Goal: Task Accomplishment & Management: Use online tool/utility

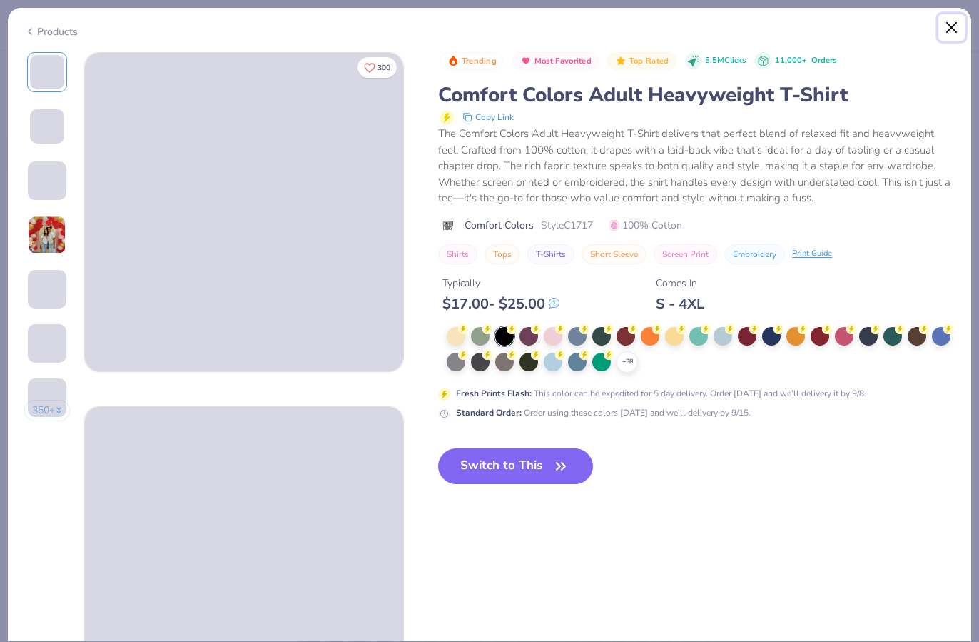
click at [956, 25] on button "Close" at bounding box center [952, 27] width 27 height 27
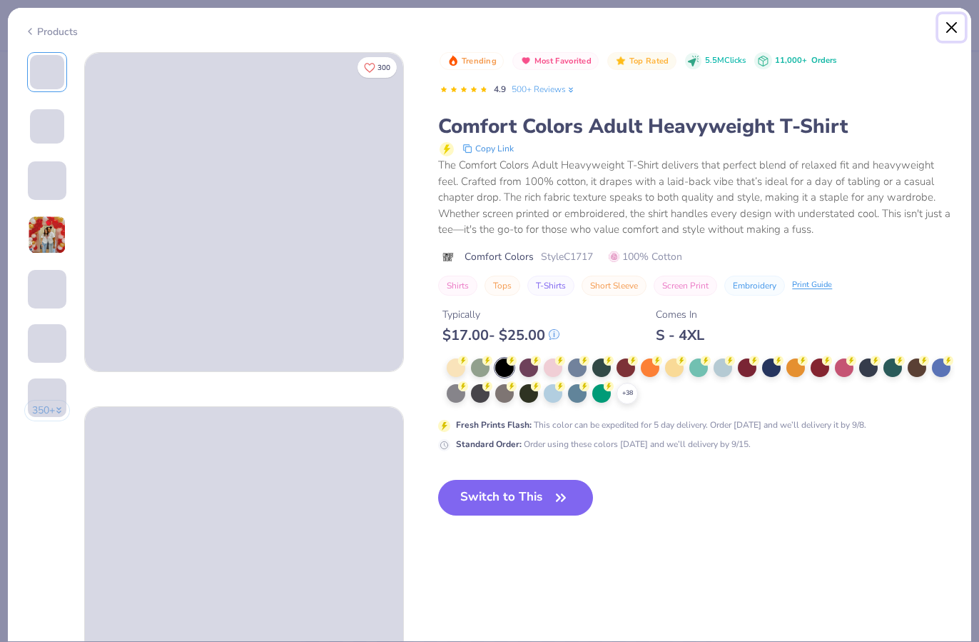
click at [948, 24] on button "Close" at bounding box center [952, 27] width 27 height 27
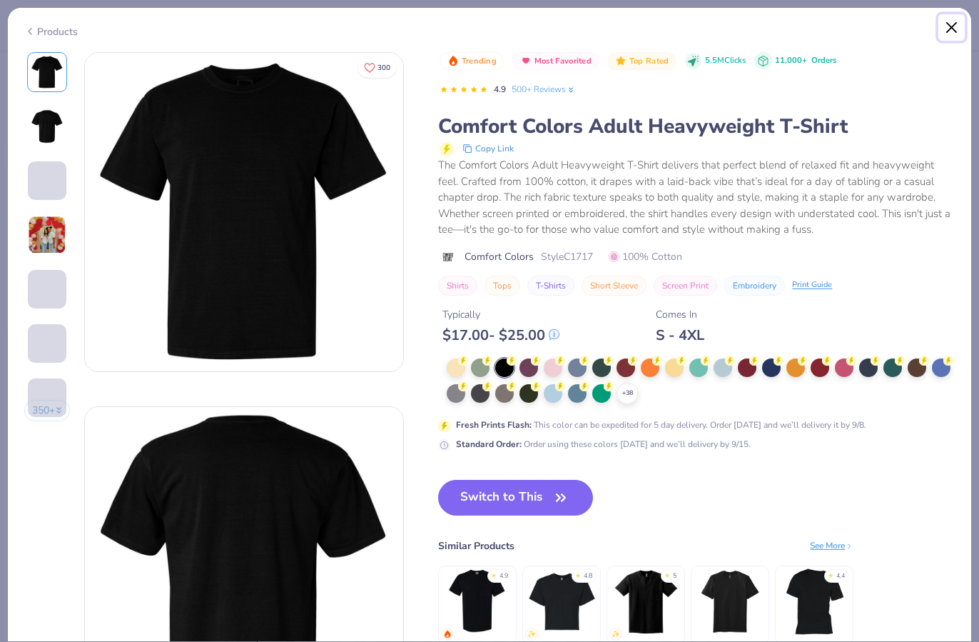
click at [957, 24] on button "Close" at bounding box center [952, 27] width 27 height 27
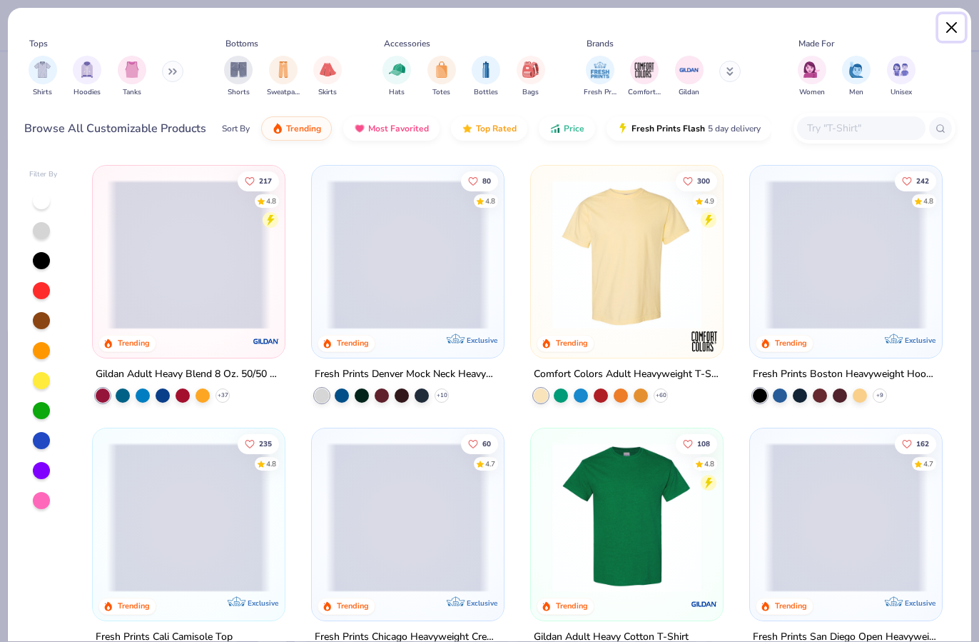
click at [956, 26] on button "Close" at bounding box center [952, 27] width 27 height 27
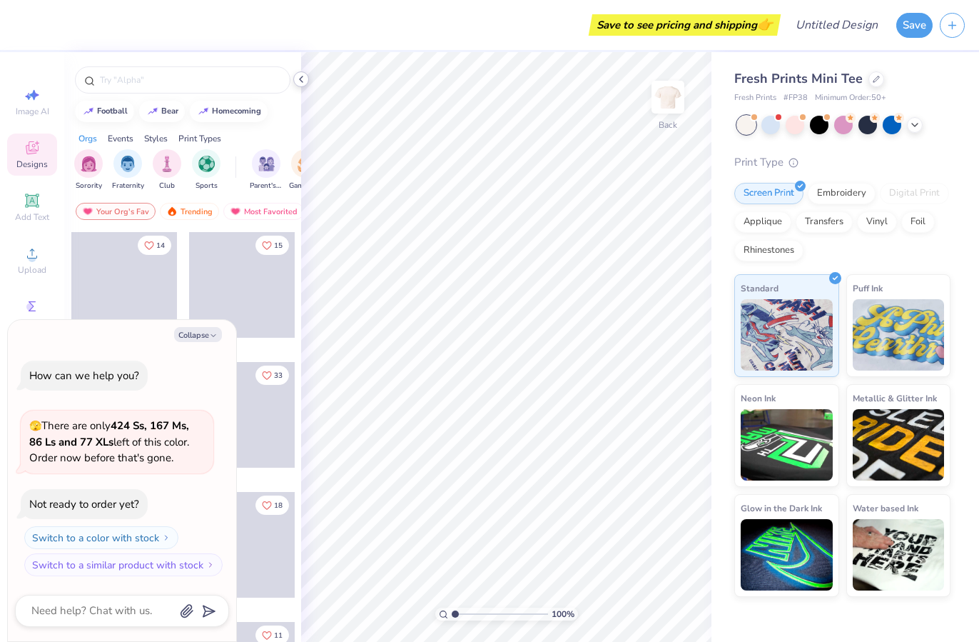
click at [304, 81] on icon at bounding box center [301, 79] width 11 height 11
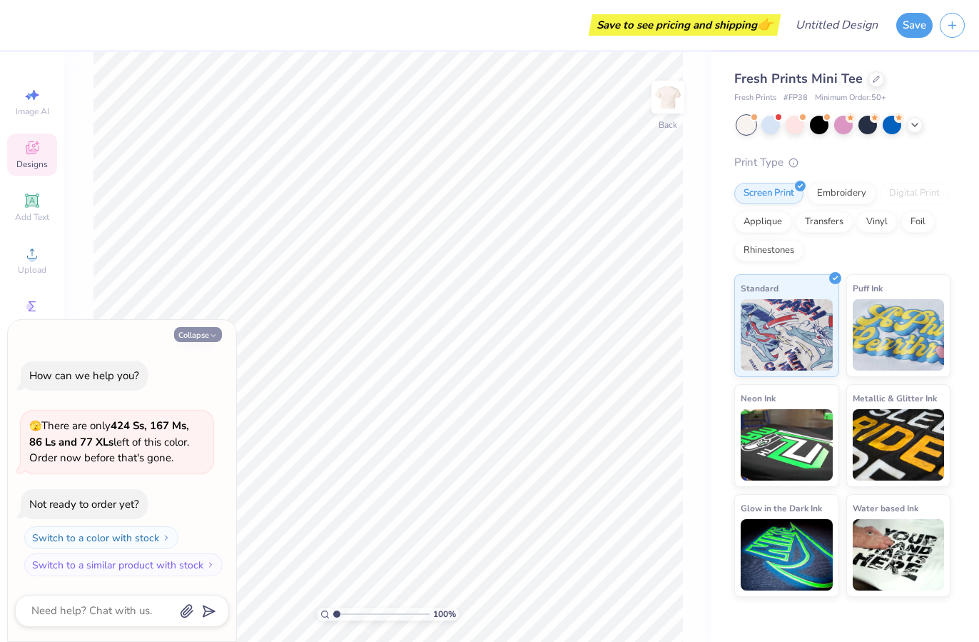
click at [213, 332] on icon "button" at bounding box center [213, 335] width 9 height 9
type textarea "x"
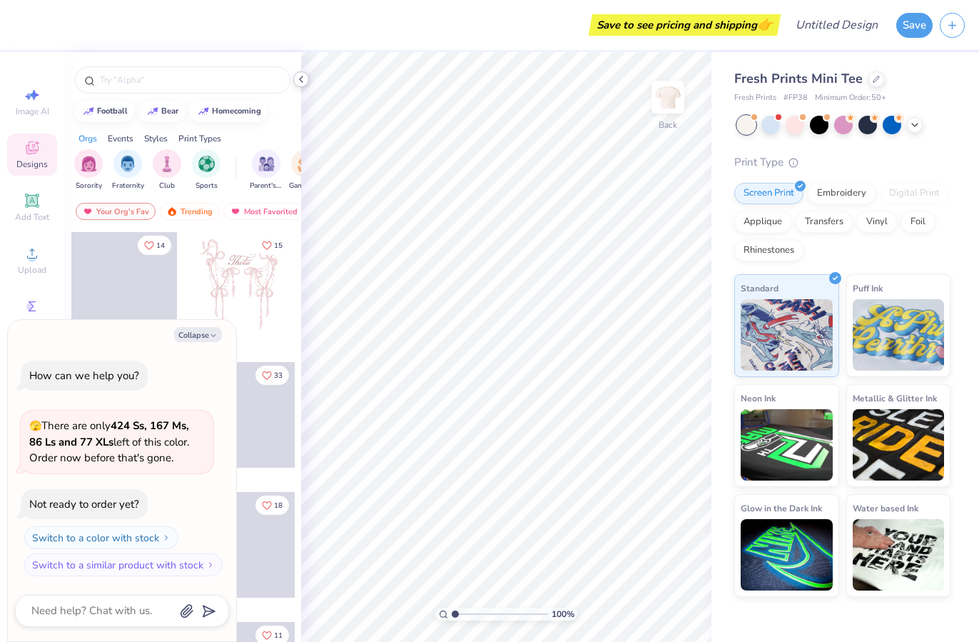
click at [305, 80] on icon at bounding box center [301, 79] width 11 height 11
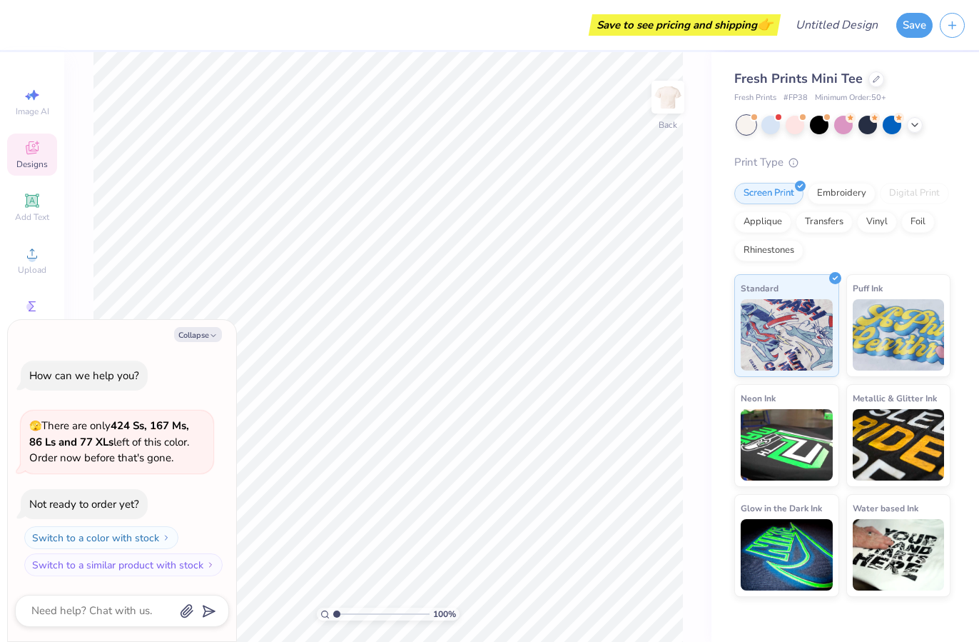
click at [226, 335] on div "Collapse" at bounding box center [122, 334] width 214 height 15
click at [208, 335] on button "Collapse" at bounding box center [198, 334] width 48 height 15
type textarea "x"
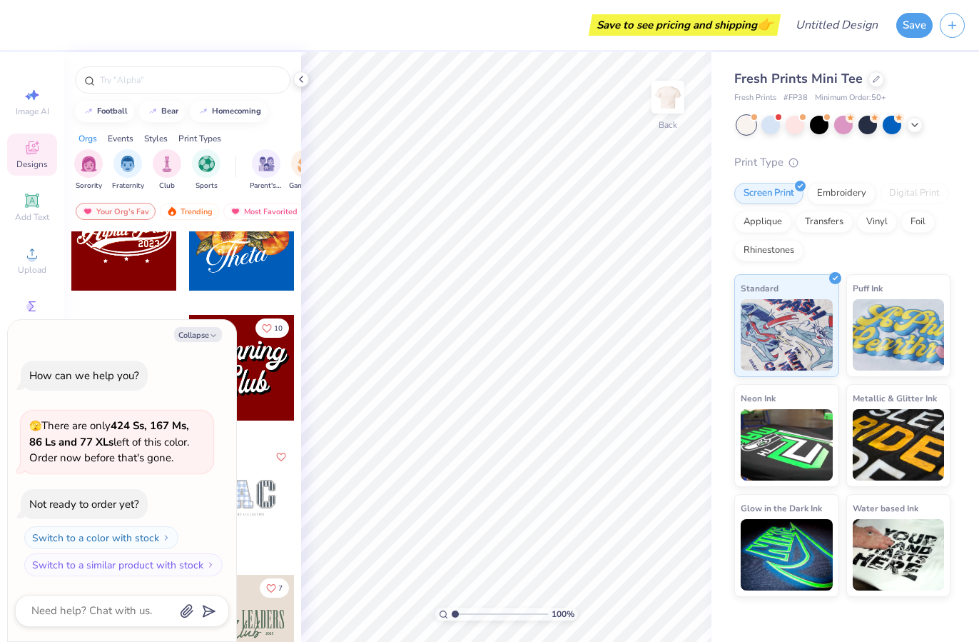
scroll to position [775, 0]
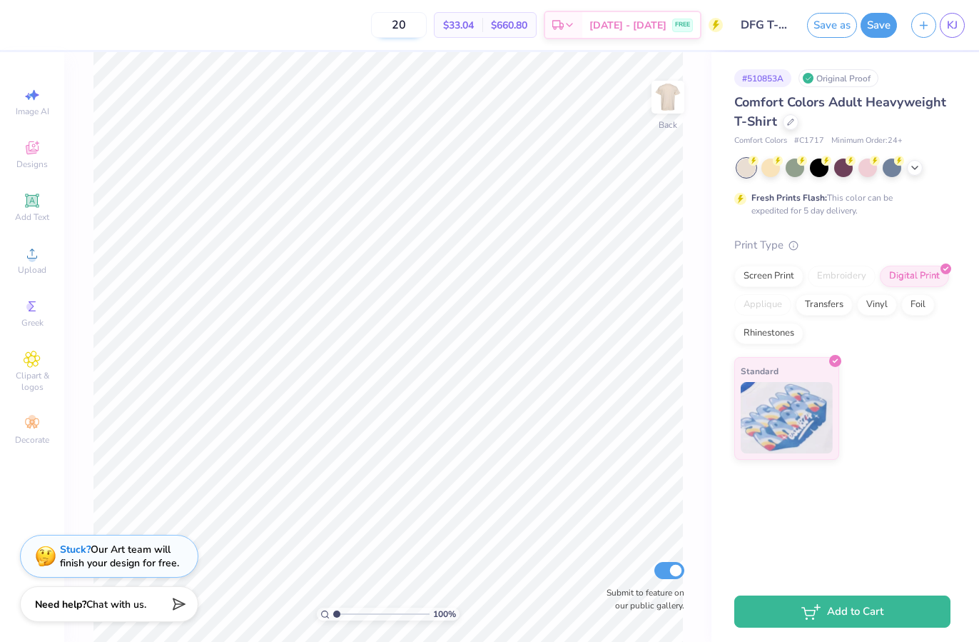
click at [424, 33] on input "20" at bounding box center [399, 25] width 56 height 26
type input "2"
click at [422, 24] on input "30" at bounding box center [399, 25] width 56 height 26
type input "3"
click at [425, 31] on input "20" at bounding box center [399, 25] width 56 height 26
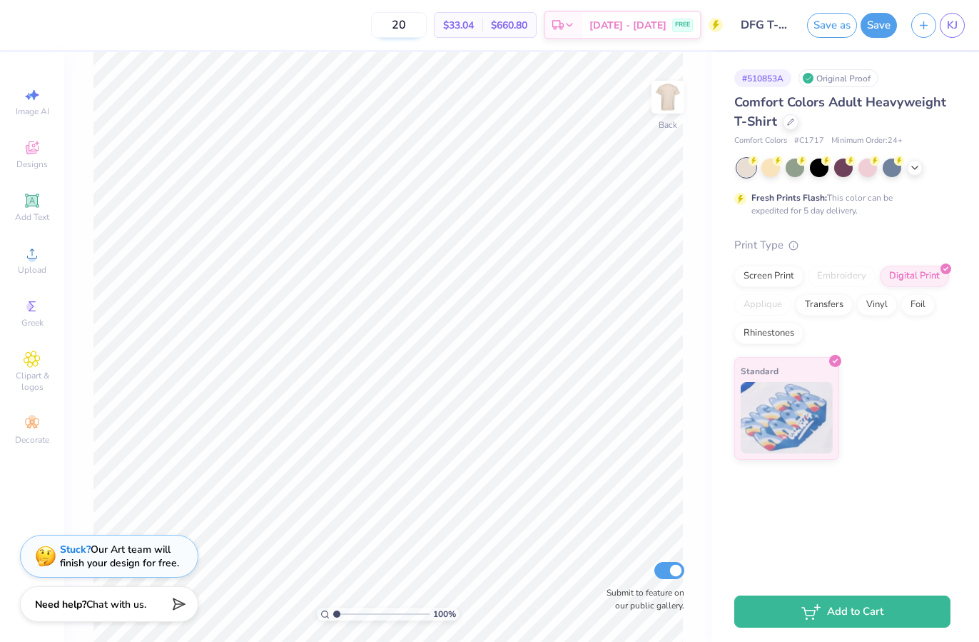
type input "2"
type input "30"
